Goal: Navigation & Orientation: Find specific page/section

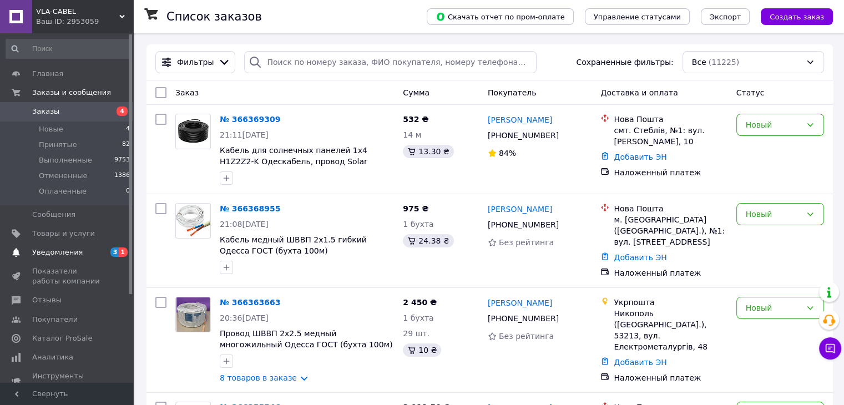
click at [58, 256] on span "Уведомления" at bounding box center [57, 253] width 51 height 10
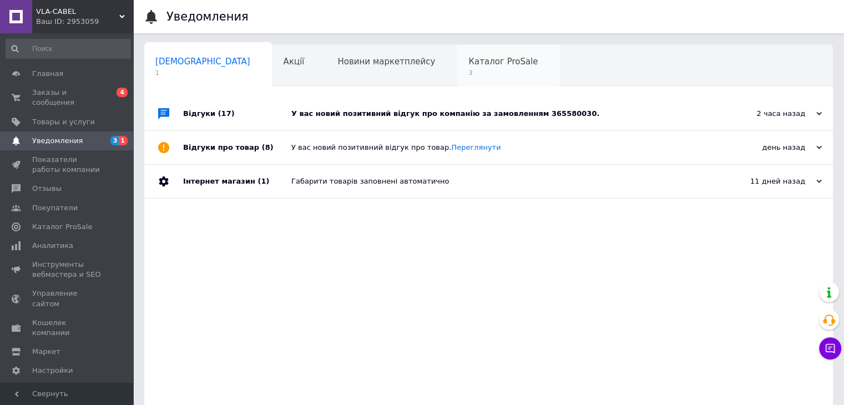
click at [468, 64] on span "Каталог ProSale" at bounding box center [502, 62] width 69 height 10
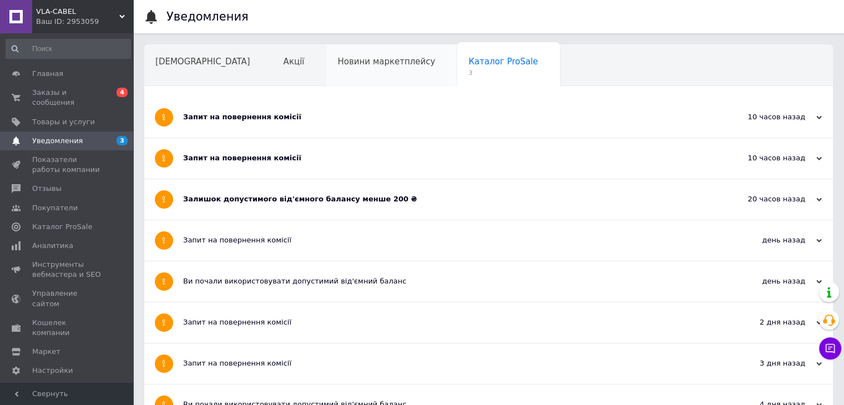
click at [337, 66] on span "Новини маркетплейсу" at bounding box center [386, 62] width 98 height 10
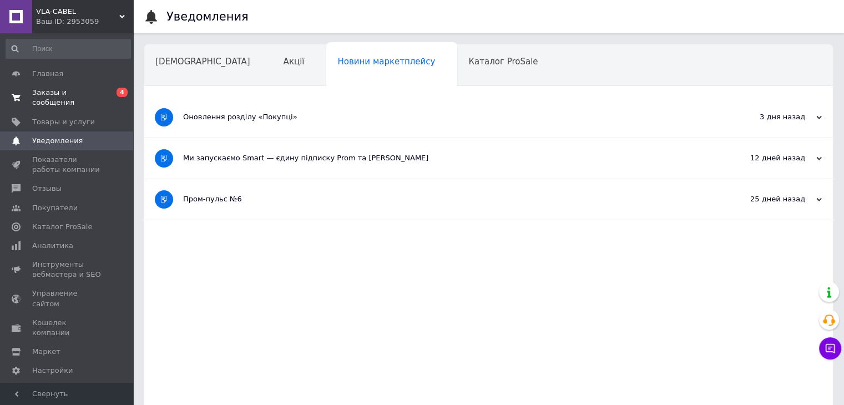
click at [77, 88] on span "Заказы и сообщения" at bounding box center [67, 98] width 70 height 20
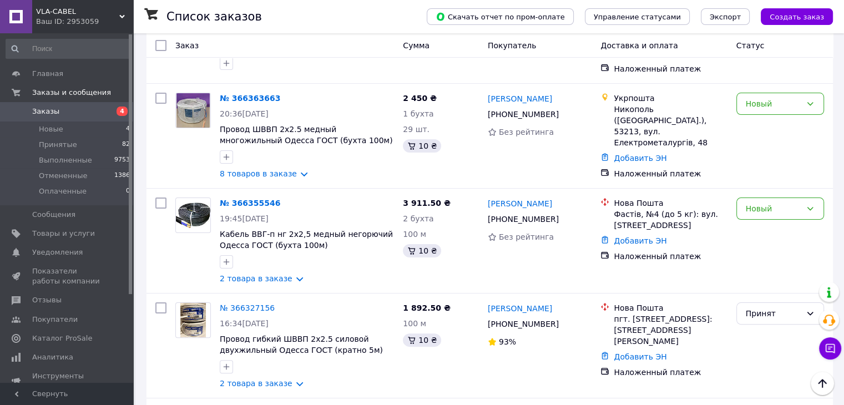
scroll to position [222, 0]
